Goal: Navigation & Orientation: Find specific page/section

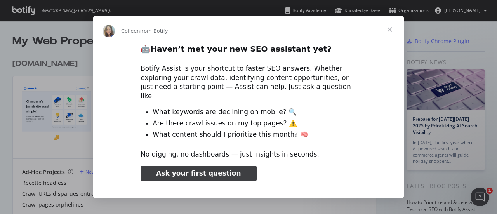
type input "79116"
click at [471, 28] on div "Intercom messenger" at bounding box center [248, 107] width 497 height 214
